Goal: Task Accomplishment & Management: Manage account settings

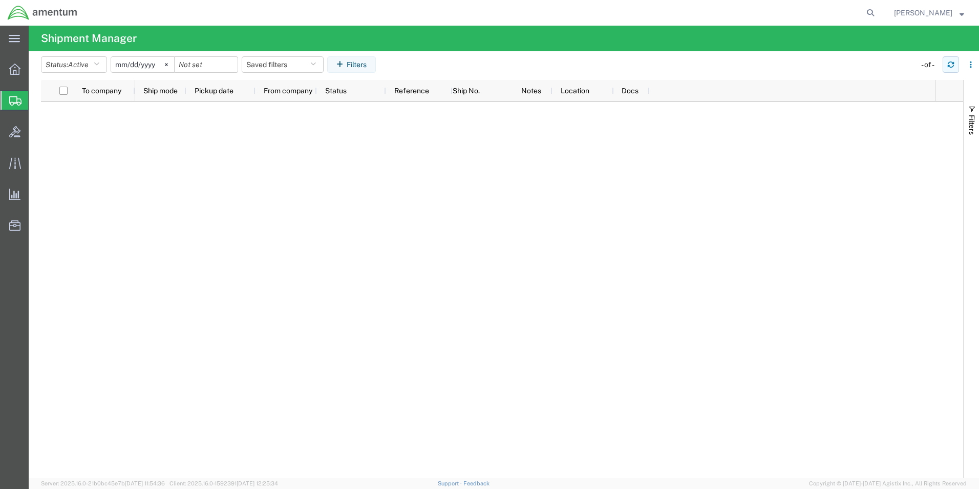
click at [950, 68] on icon "button" at bounding box center [950, 64] width 7 height 7
click at [955, 65] on button "button" at bounding box center [951, 64] width 16 height 16
click at [950, 65] on icon "button" at bounding box center [950, 64] width 7 height 7
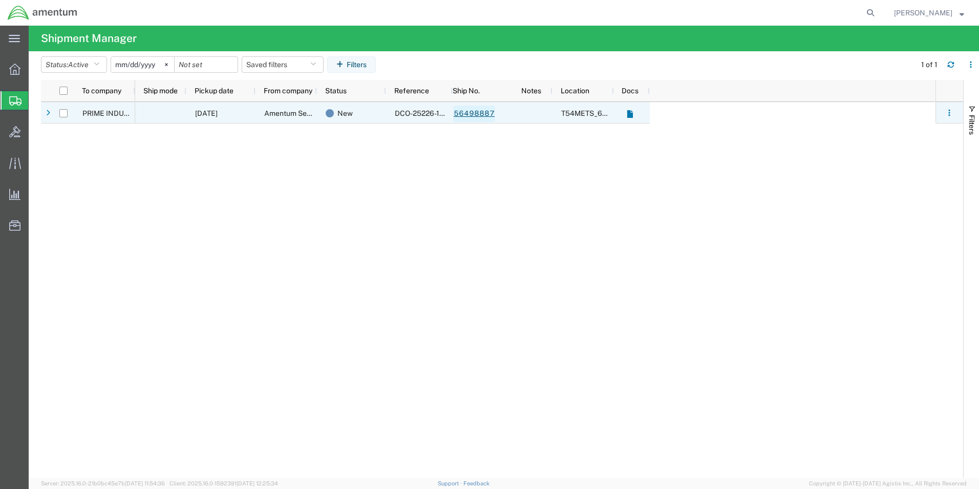
click at [482, 119] on link "56498887" at bounding box center [474, 113] width 42 height 16
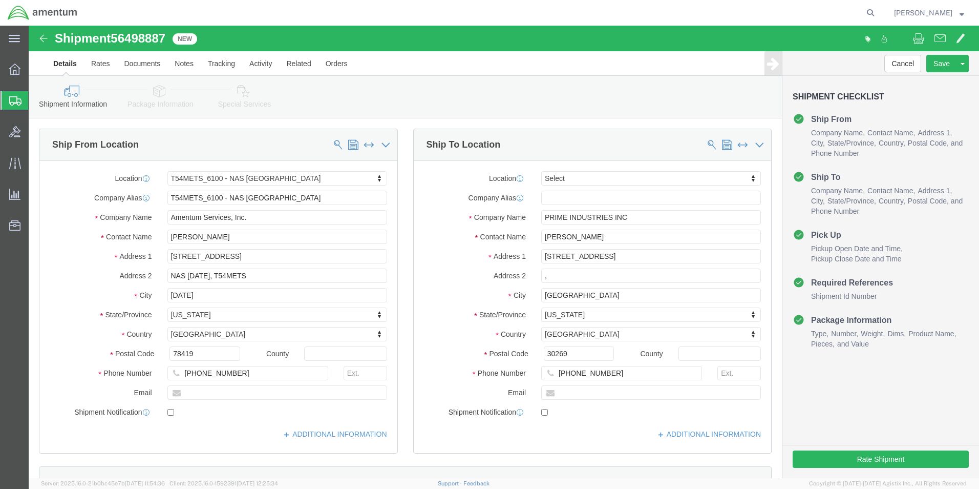
select select "67191"
select select
click button "Rate Shipment"
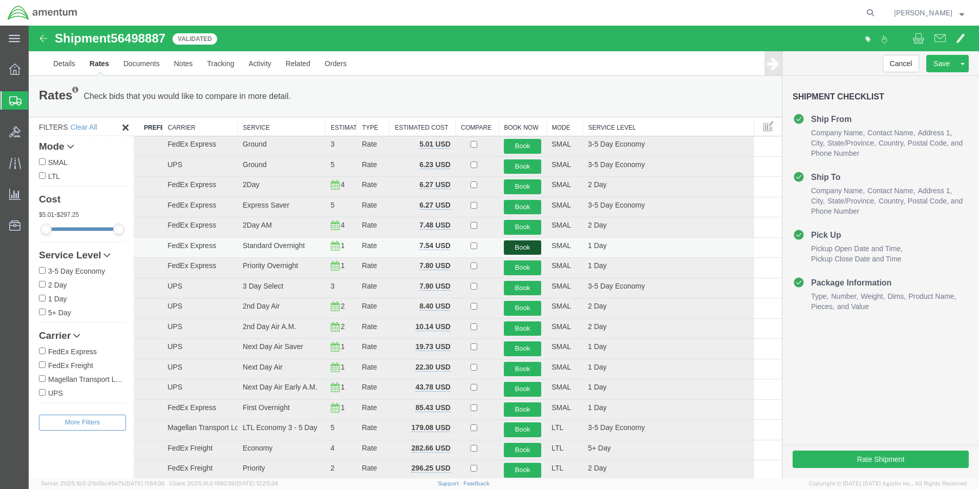
click at [516, 247] on button "Book" at bounding box center [523, 247] width 38 height 15
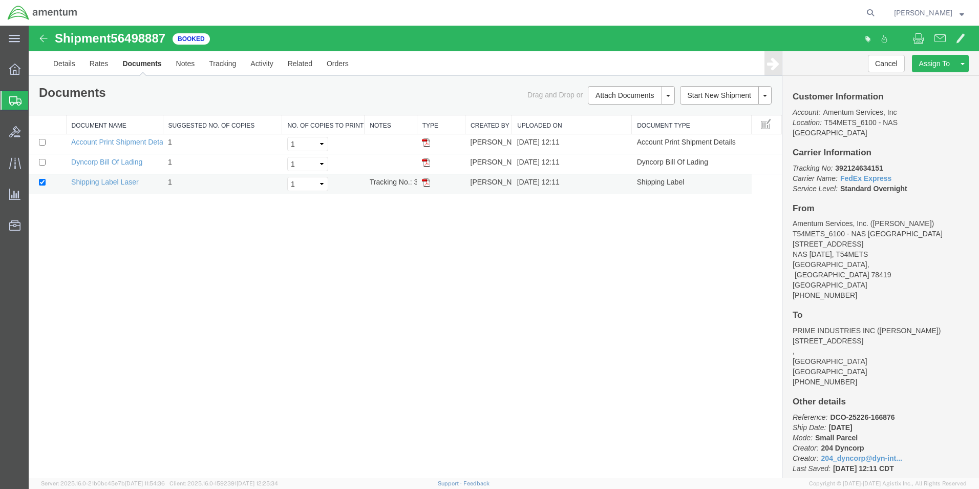
click at [424, 184] on img at bounding box center [426, 182] width 8 height 8
drag, startPoint x: 11, startPoint y: 99, endPoint x: 206, endPoint y: 2, distance: 217.3
click at [11, 99] on icon at bounding box center [15, 100] width 12 height 9
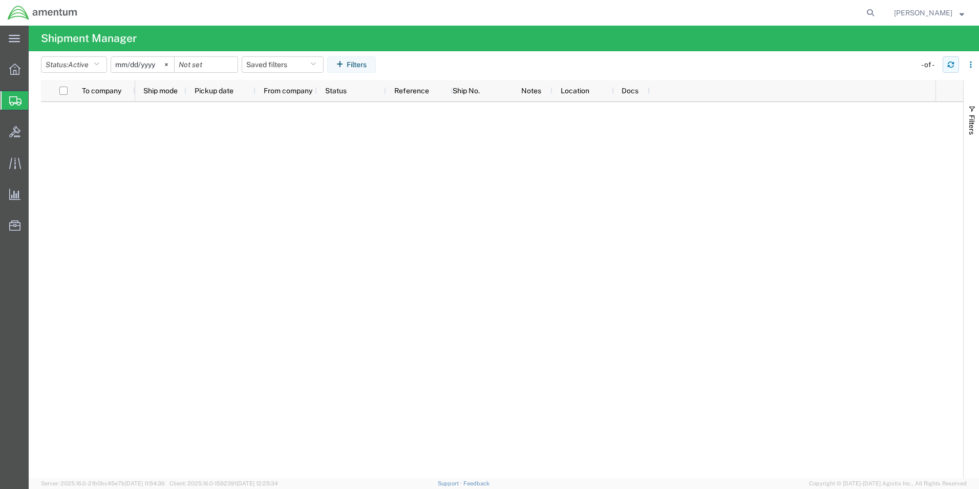
click at [950, 66] on icon "button" at bounding box center [950, 64] width 7 height 7
click at [953, 64] on icon "button" at bounding box center [951, 62] width 6 height 3
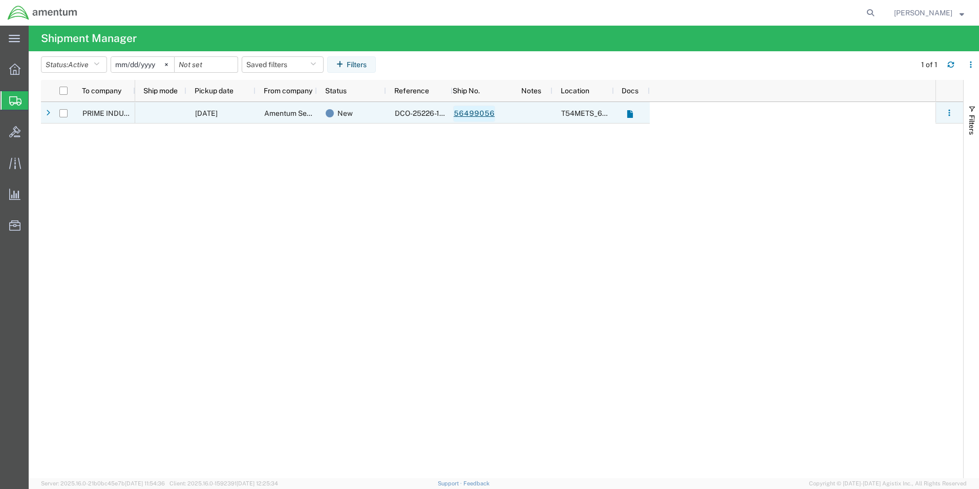
click at [474, 113] on link "56499056" at bounding box center [474, 113] width 42 height 16
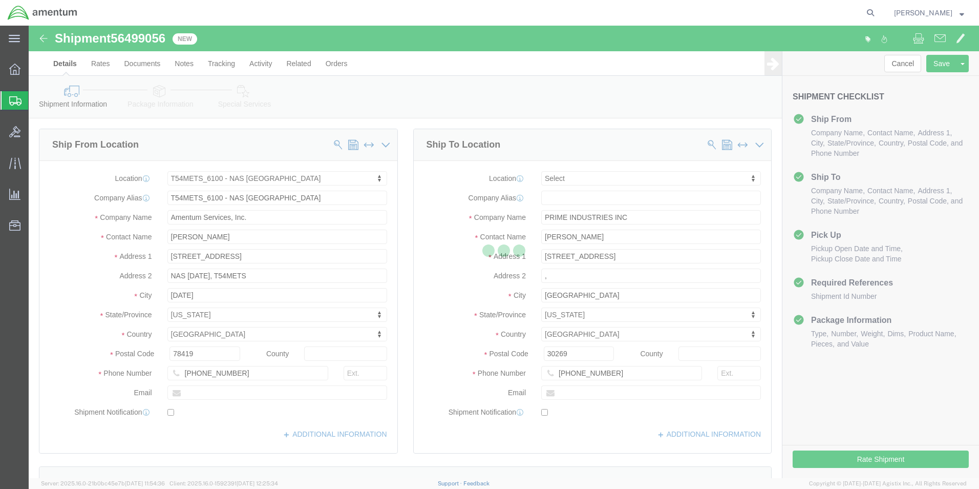
select select "67191"
select select
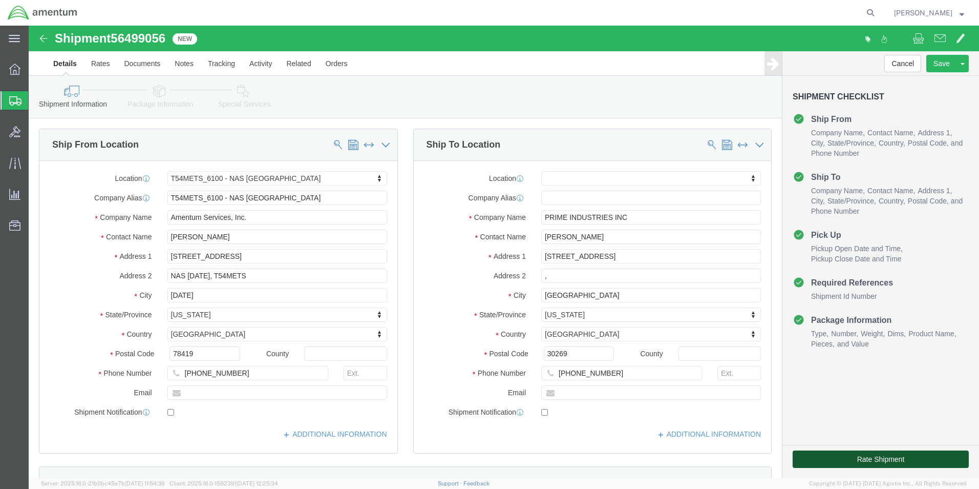
click button "Rate Shipment"
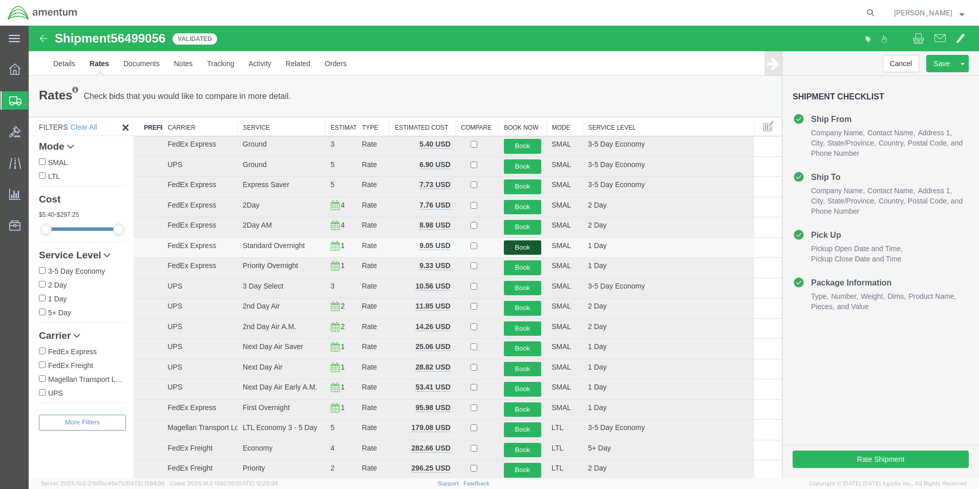
click at [513, 247] on button "Book" at bounding box center [523, 247] width 38 height 15
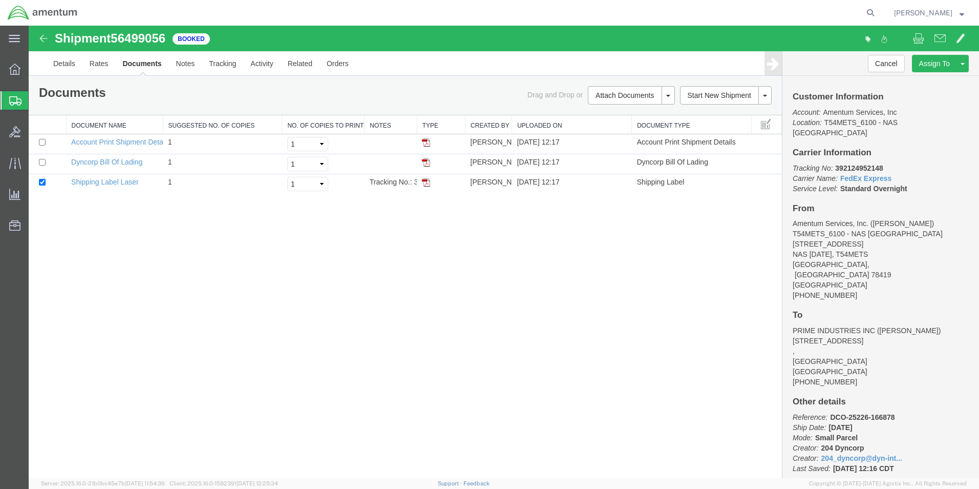
drag, startPoint x: 426, startPoint y: 185, endPoint x: 403, endPoint y: 233, distance: 53.4
click at [426, 185] on img at bounding box center [426, 182] width 8 height 8
drag, startPoint x: 10, startPoint y: 102, endPoint x: 545, endPoint y: 9, distance: 542.6
click at [10, 102] on icon at bounding box center [15, 100] width 12 height 9
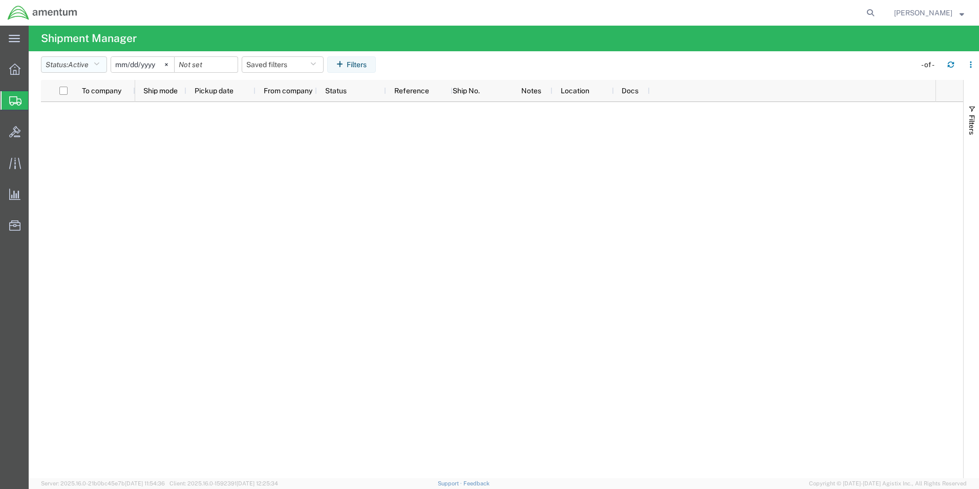
click at [99, 62] on icon "button" at bounding box center [97, 64] width 6 height 7
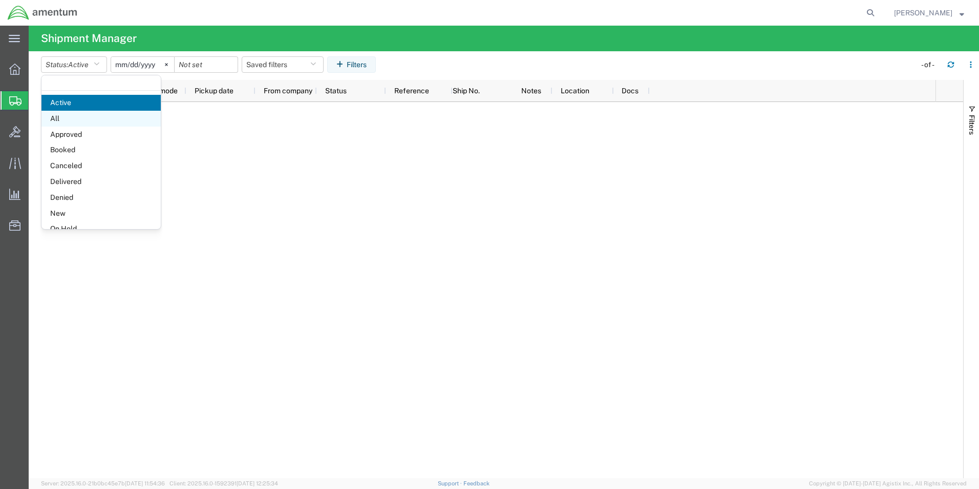
click at [73, 116] on span "All" at bounding box center [100, 119] width 119 height 16
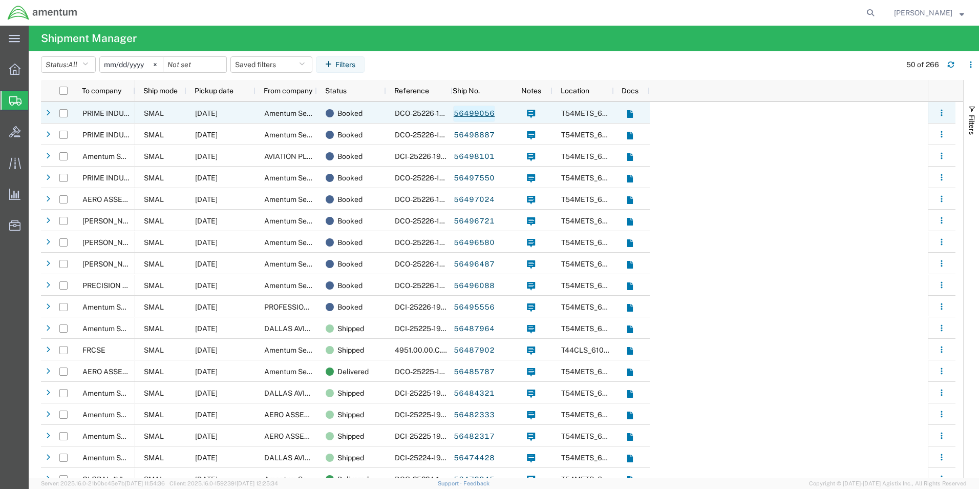
click at [481, 113] on link "56499056" at bounding box center [474, 113] width 42 height 16
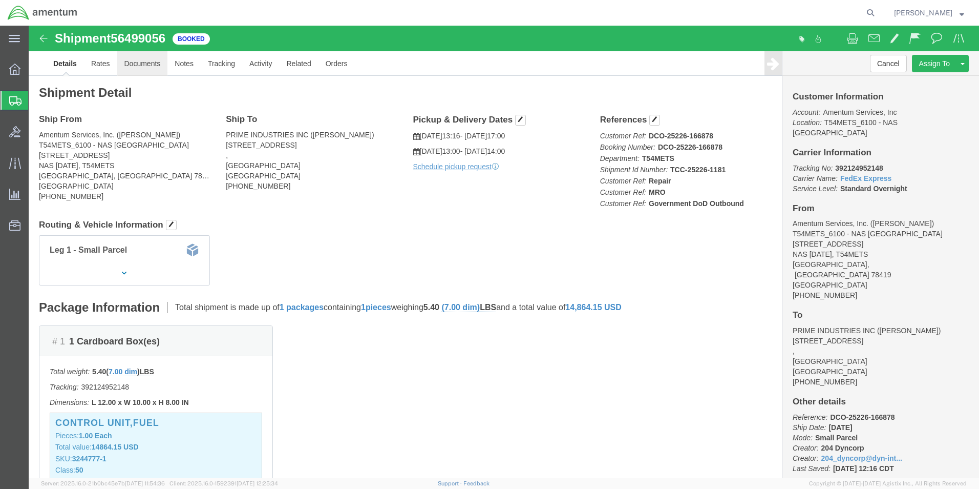
click link "Documents"
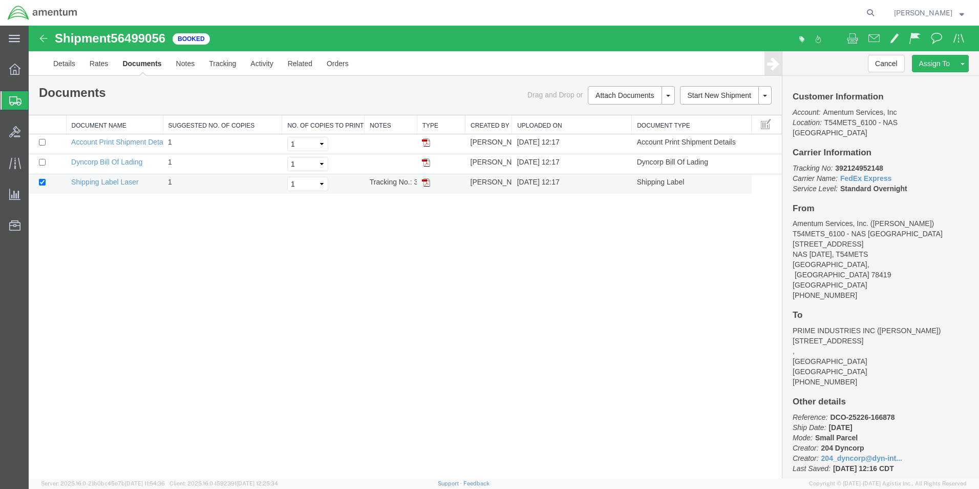
click at [426, 184] on img at bounding box center [426, 182] width 8 height 8
click at [141, 62] on link "Documents" at bounding box center [141, 63] width 53 height 25
click at [426, 183] on img at bounding box center [426, 182] width 8 height 8
click at [13, 101] on icon at bounding box center [15, 100] width 12 height 9
